Goal: Navigation & Orientation: Find specific page/section

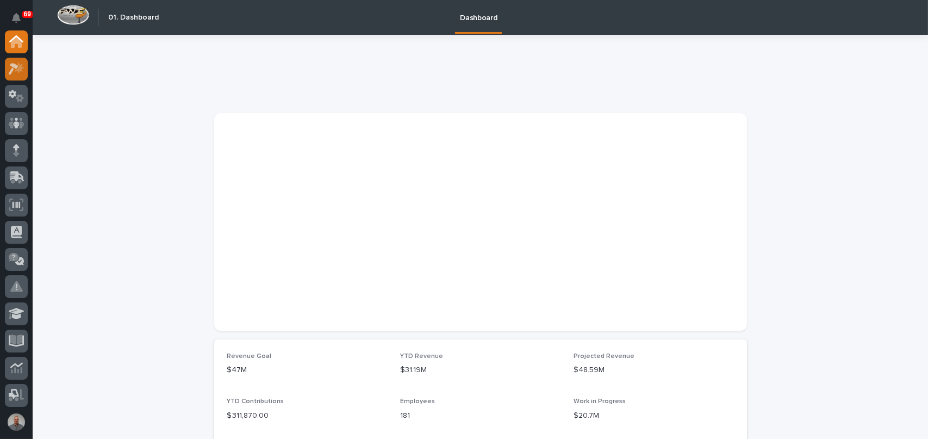
click at [23, 66] on icon at bounding box center [17, 69] width 16 height 13
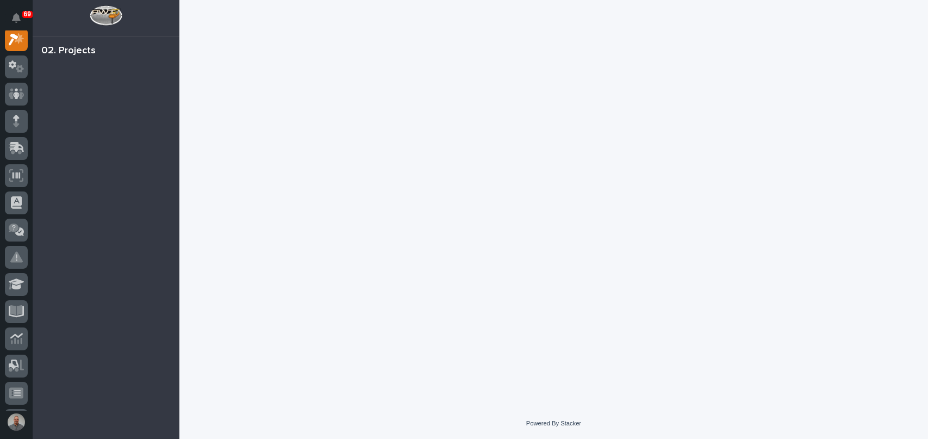
scroll to position [27, 0]
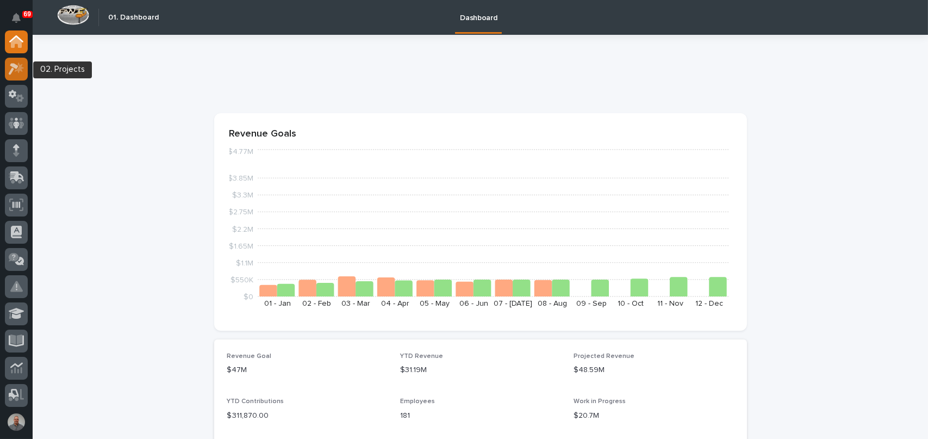
click at [17, 65] on icon at bounding box center [17, 69] width 16 height 13
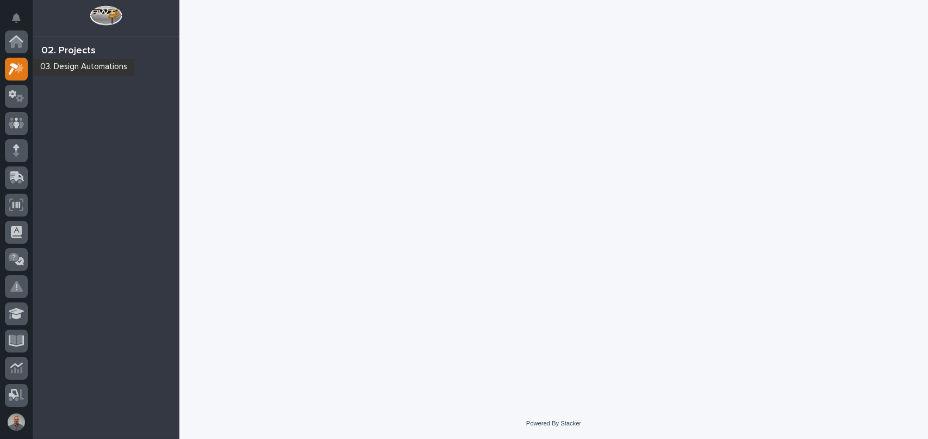
scroll to position [27, 0]
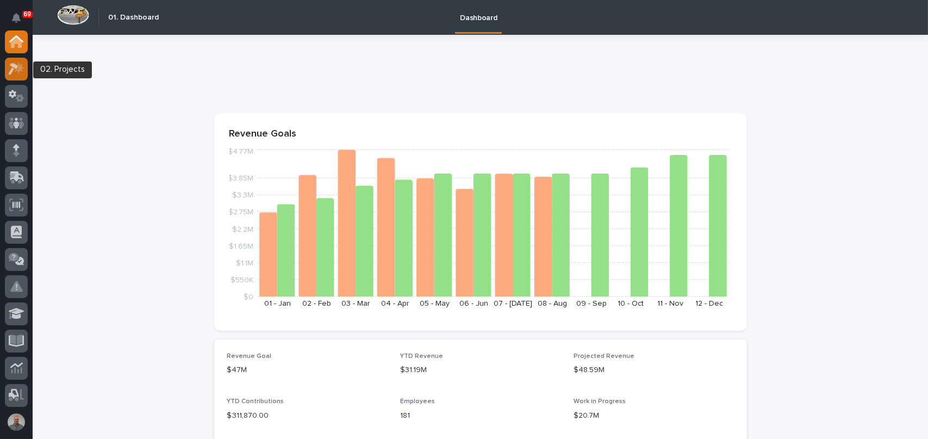
click at [15, 69] on icon at bounding box center [17, 69] width 16 height 13
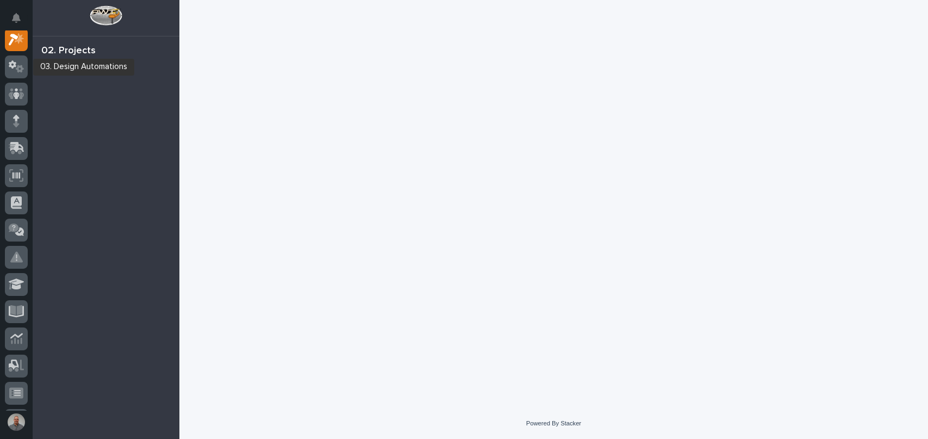
scroll to position [27, 0]
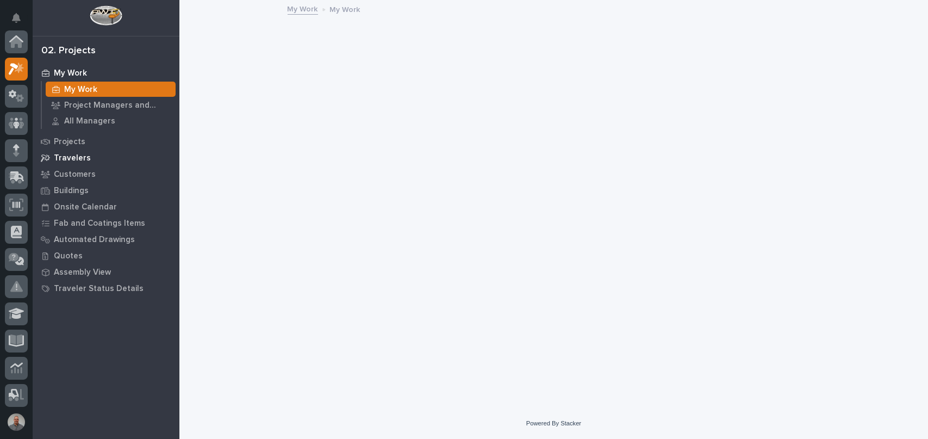
scroll to position [27, 0]
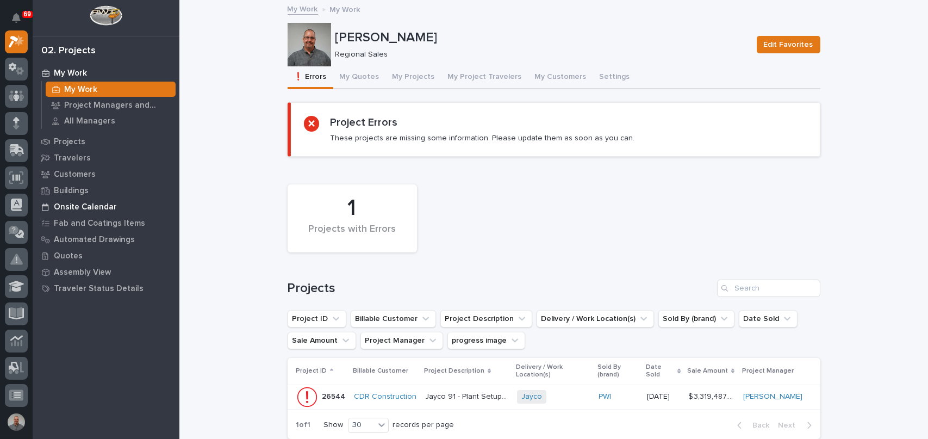
click at [82, 208] on p "Onsite Calendar" at bounding box center [85, 207] width 63 height 10
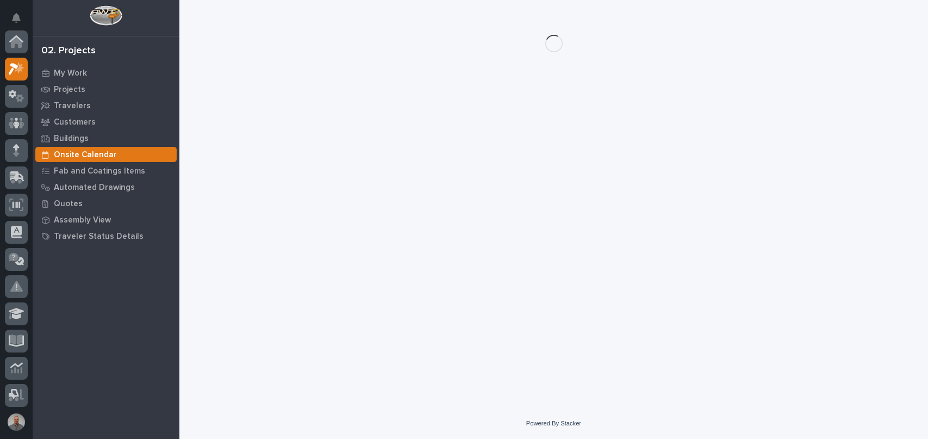
scroll to position [27, 0]
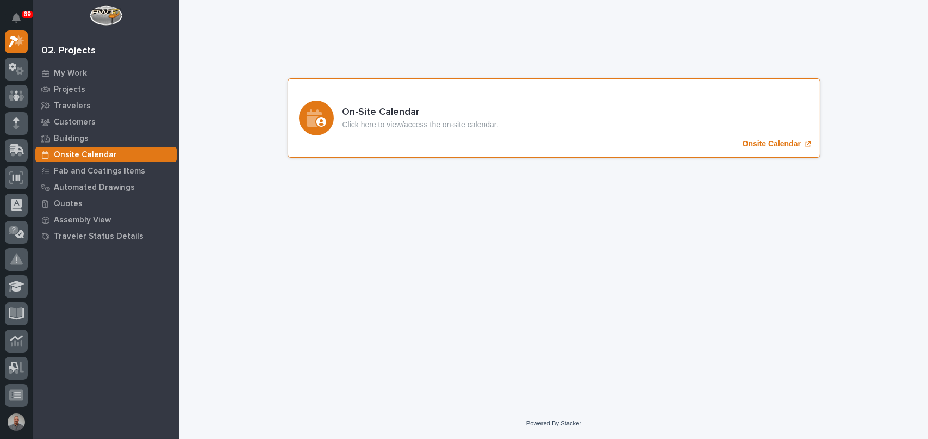
click at [760, 142] on p "Onsite Calendar" at bounding box center [772, 143] width 58 height 9
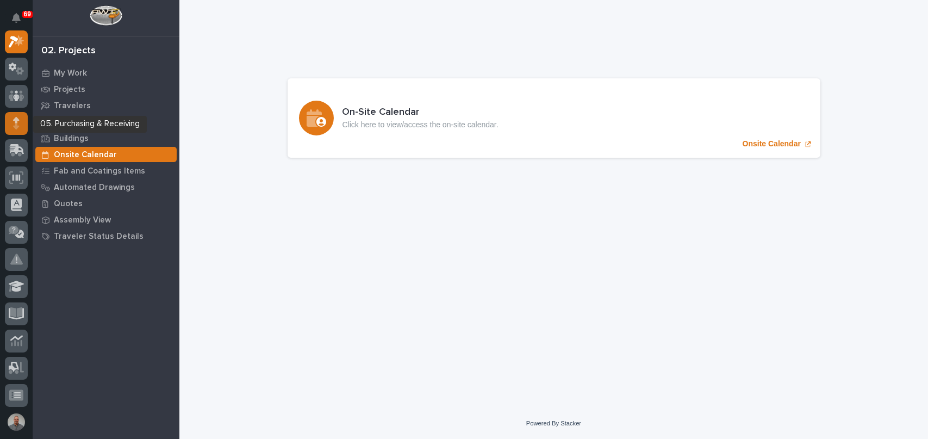
click at [15, 121] on icon at bounding box center [16, 120] width 7 height 6
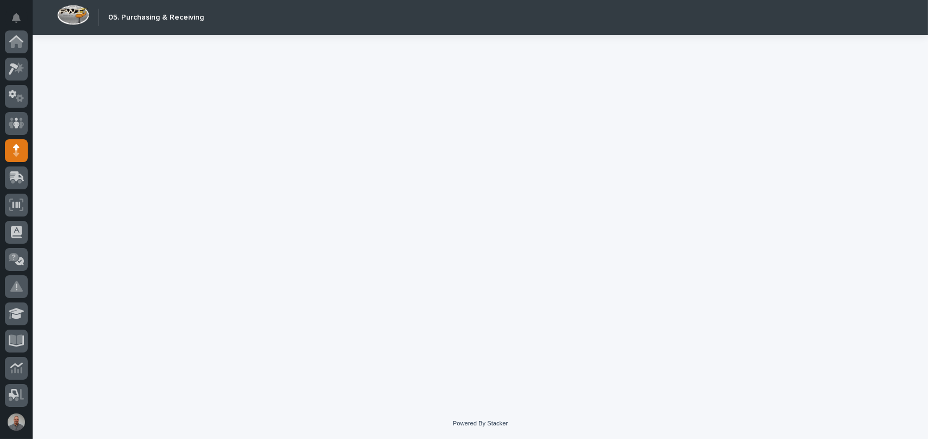
scroll to position [109, 0]
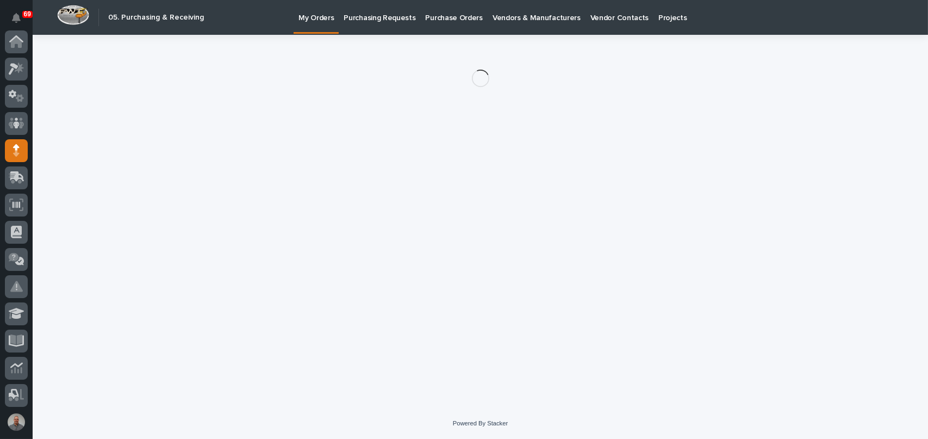
scroll to position [109, 0]
